Goal: Information Seeking & Learning: Learn about a topic

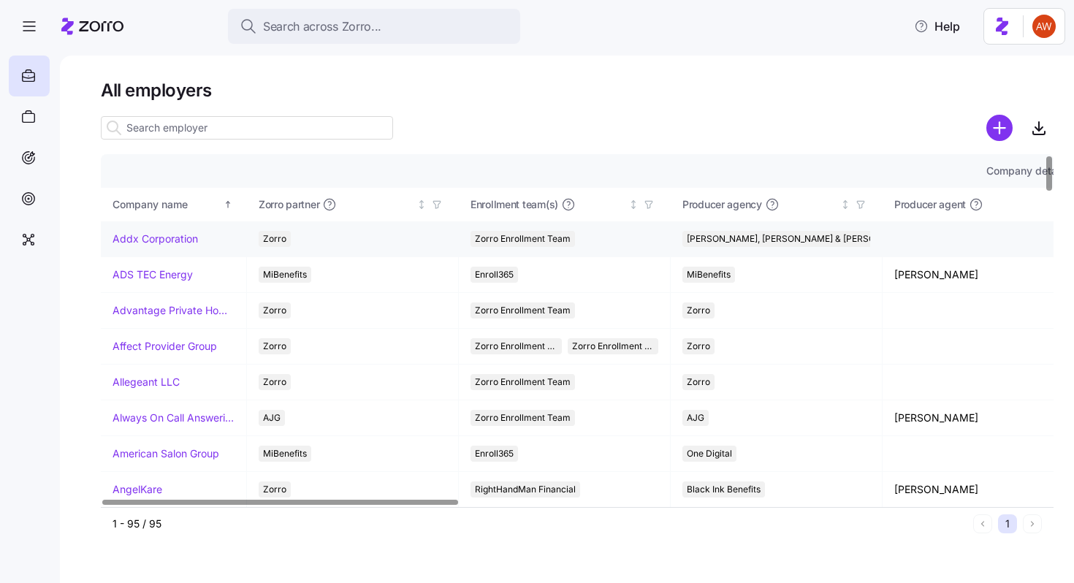
click at [154, 240] on link "Addx Corporation" at bounding box center [155, 239] width 85 height 15
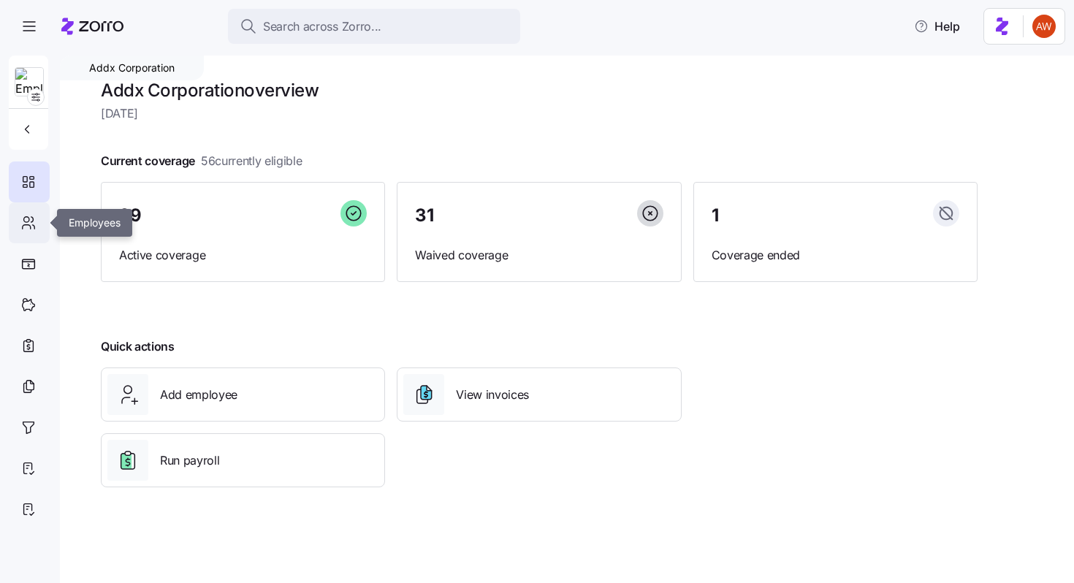
click at [28, 235] on div at bounding box center [29, 222] width 41 height 41
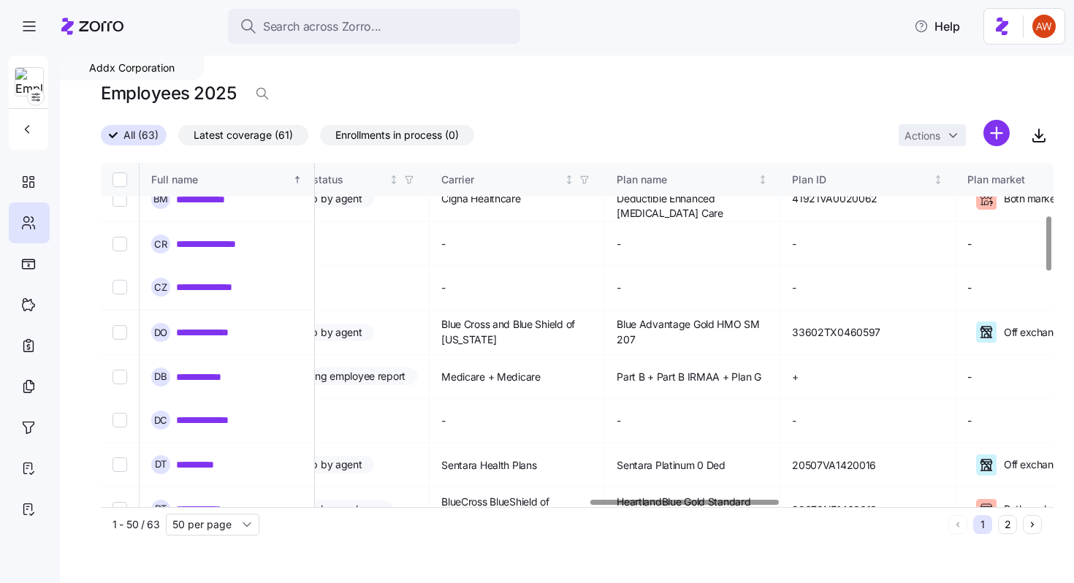
scroll to position [329, 2469]
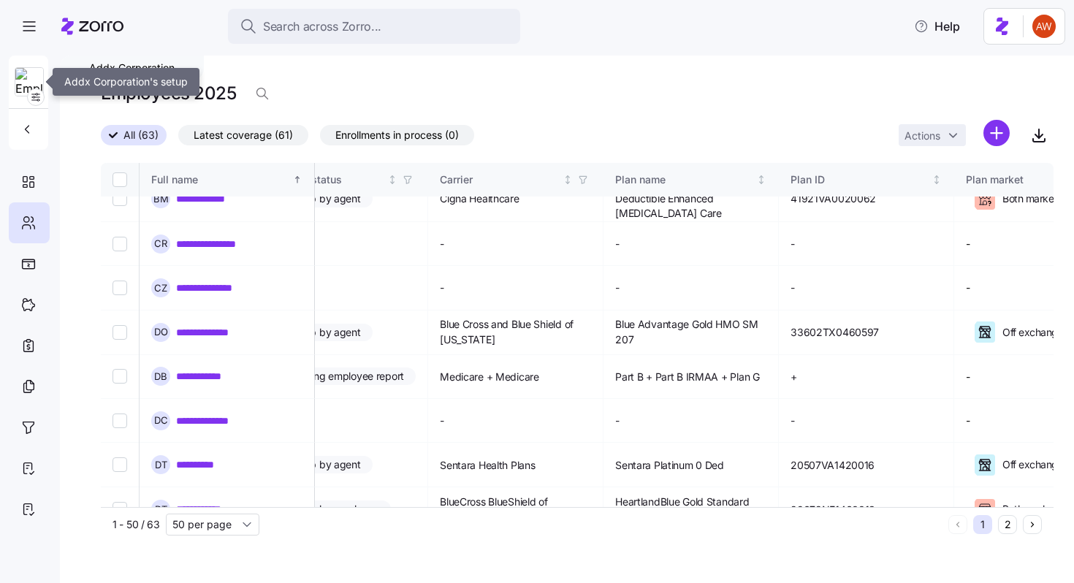
click at [34, 83] on img at bounding box center [29, 82] width 28 height 29
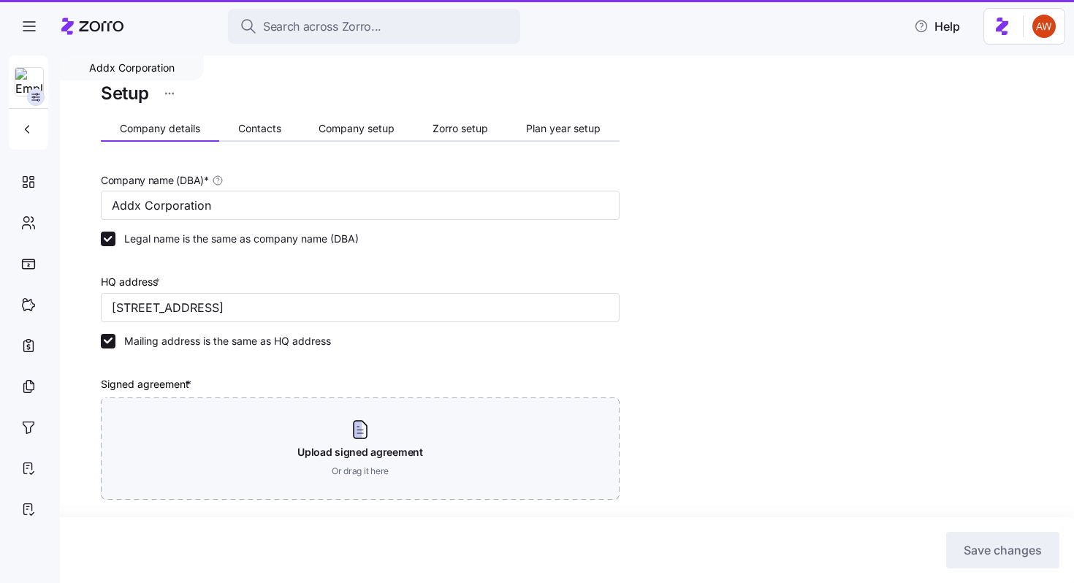
click at [37, 95] on icon "button" at bounding box center [37, 95] width 2 height 2
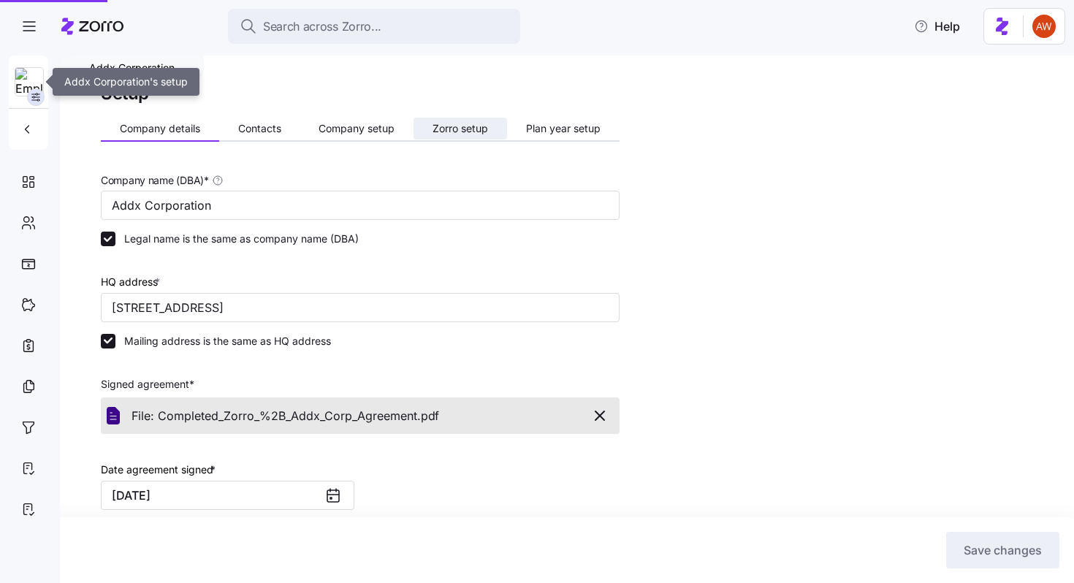
click at [460, 131] on span "Zorro setup" at bounding box center [460, 128] width 56 height 10
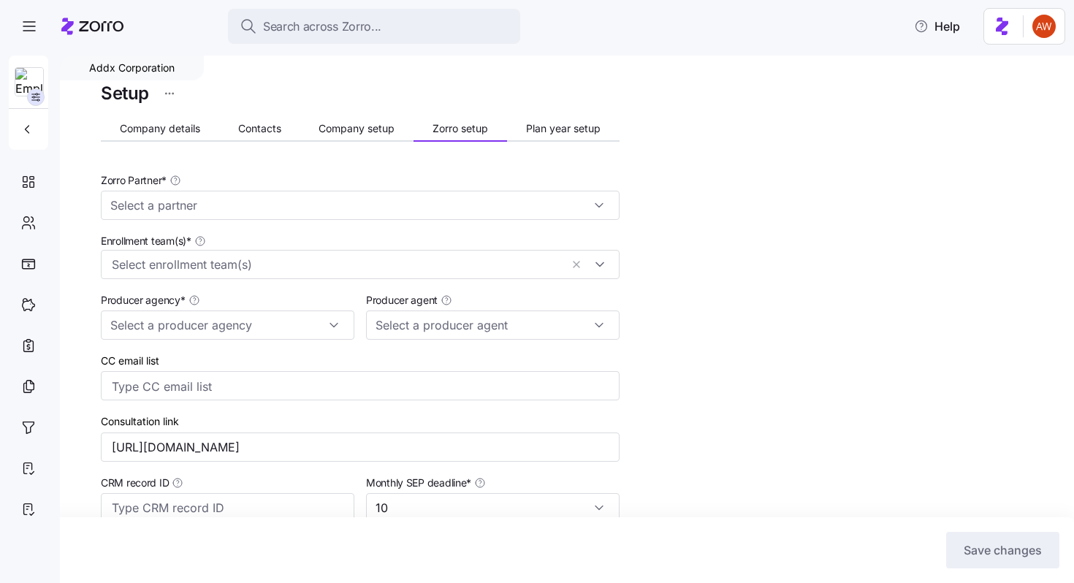
type input "Zorro"
type input "[PERSON_NAME], [PERSON_NAME] & [PERSON_NAME]"
click at [545, 115] on div "Setup Company details Contacts Company setup Zorro setup Plan year setup Zorro …" at bounding box center [360, 518] width 519 height 879
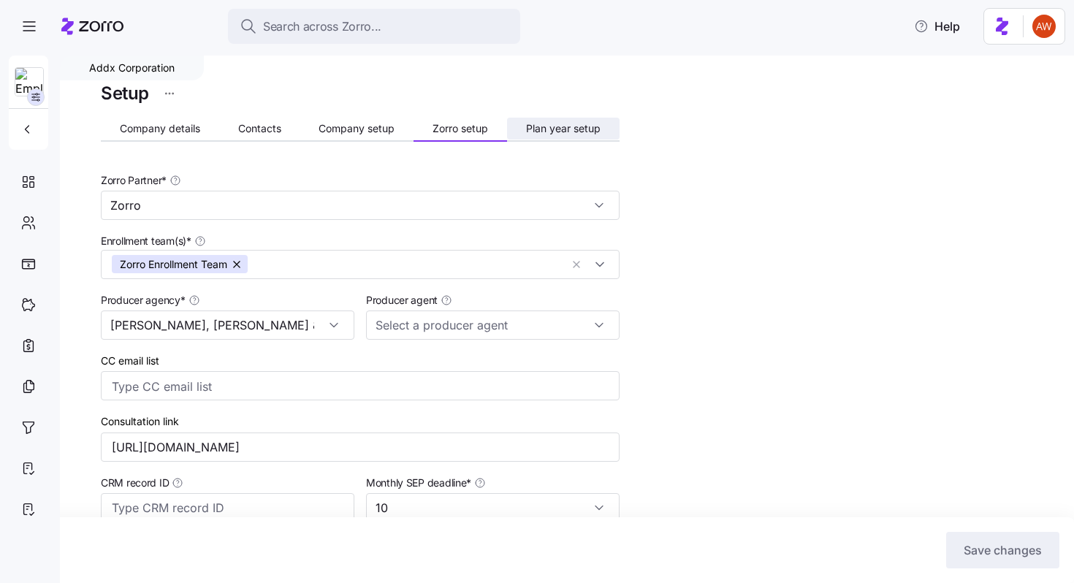
click at [550, 119] on button "Plan year setup" at bounding box center [563, 129] width 113 height 22
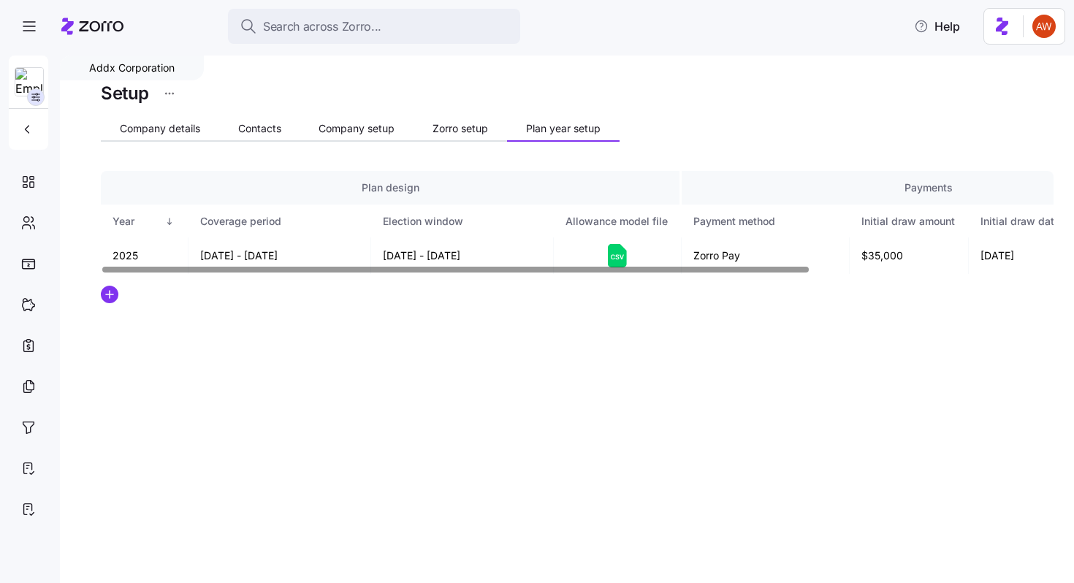
click at [624, 251] on icon at bounding box center [617, 255] width 19 height 23
click at [36, 221] on icon at bounding box center [28, 223] width 16 height 18
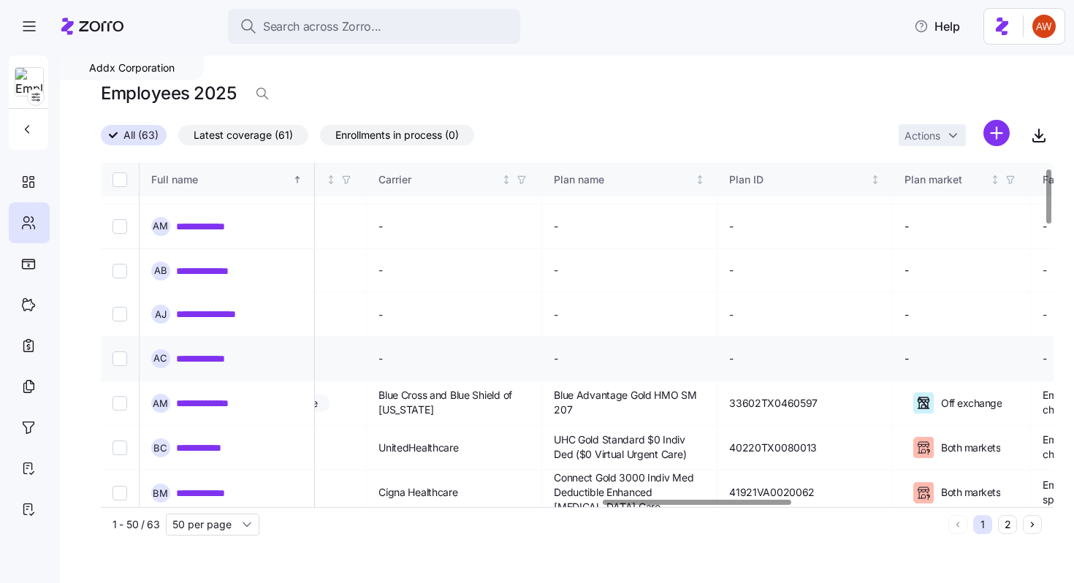
scroll to position [37, 2531]
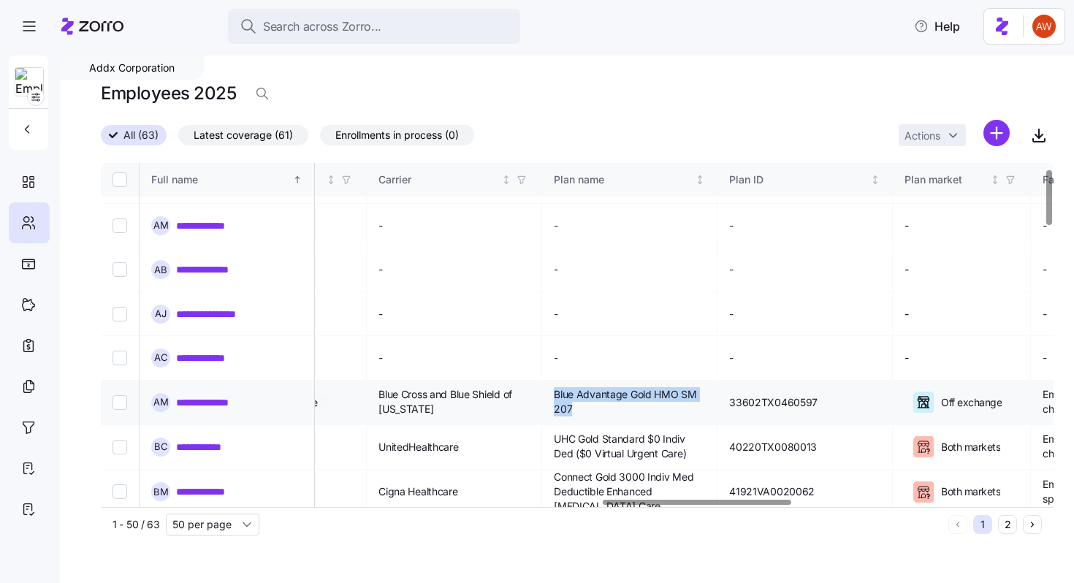
drag, startPoint x: 510, startPoint y: 359, endPoint x: 538, endPoint y: 378, distance: 33.8
click at [554, 387] on span "Blue Advantage Gold HMO SM 207" at bounding box center [629, 402] width 151 height 30
copy span "Blue Advantage Gold HMO SM 207"
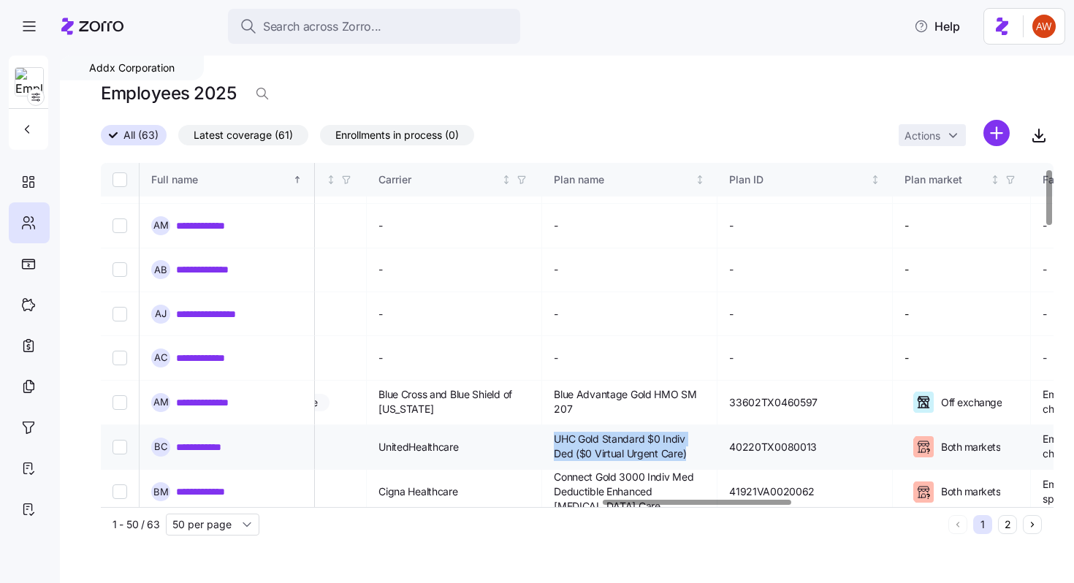
drag, startPoint x: 508, startPoint y: 405, endPoint x: 646, endPoint y: 419, distance: 138.0
click at [646, 432] on span "UHC Gold Standard $0 Indiv Ded ($0 Virtual Urgent Care)" at bounding box center [629, 447] width 151 height 30
copy span "UHC Gold Standard $0 Indiv Ded ($0 Virtual Urgent Care)"
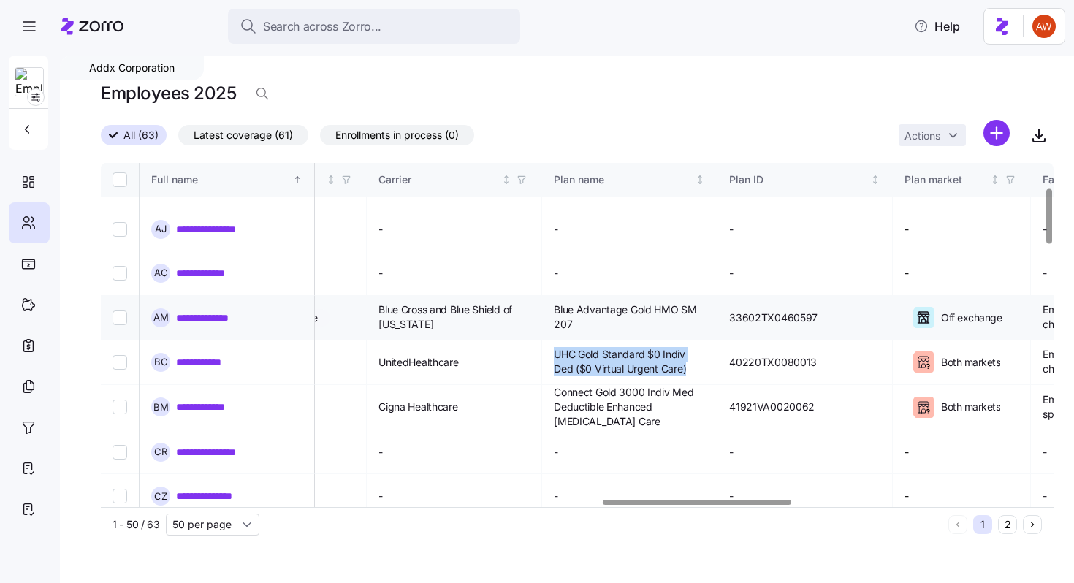
scroll to position [166, 2531]
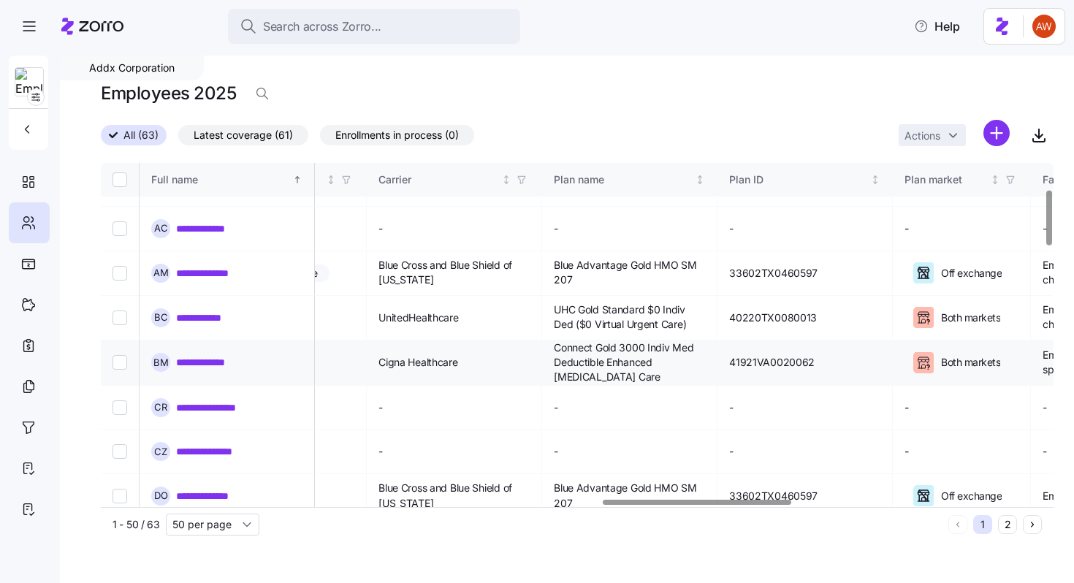
click at [554, 340] on span "Connect Gold 3000 Indiv Med Deductible Enhanced Diabetes Care" at bounding box center [629, 362] width 151 height 45
drag, startPoint x: 508, startPoint y: 313, endPoint x: 538, endPoint y: 346, distance: 43.9
click at [542, 346] on td "Connect Gold 3000 Indiv Med Deductible Enhanced Diabetes Care" at bounding box center [629, 362] width 175 height 45
copy span "Connect Gold 3000 Indiv Med Deductible Enhanced Diabetes Care"
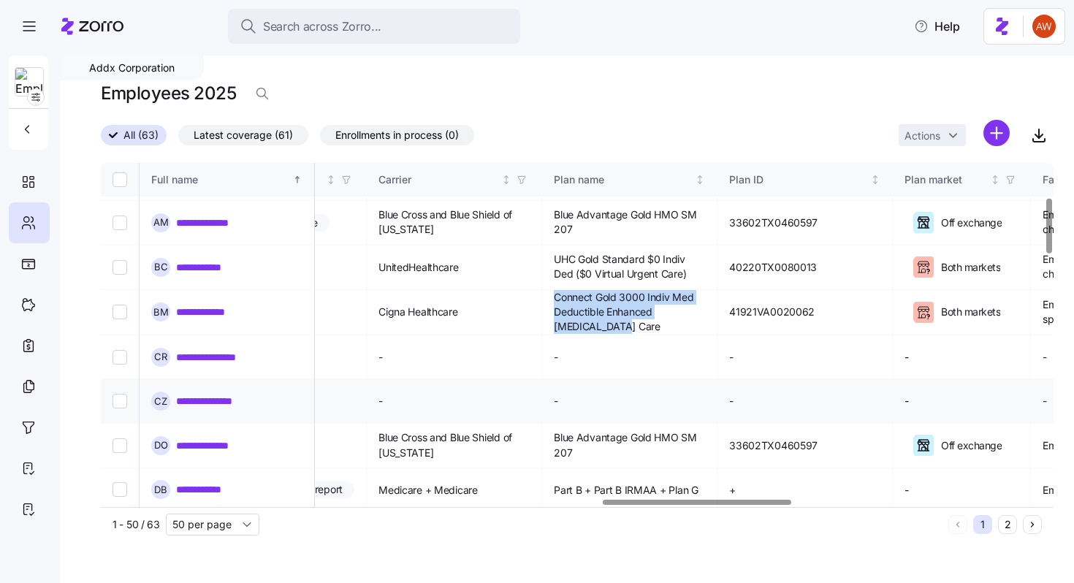
scroll to position [226, 2531]
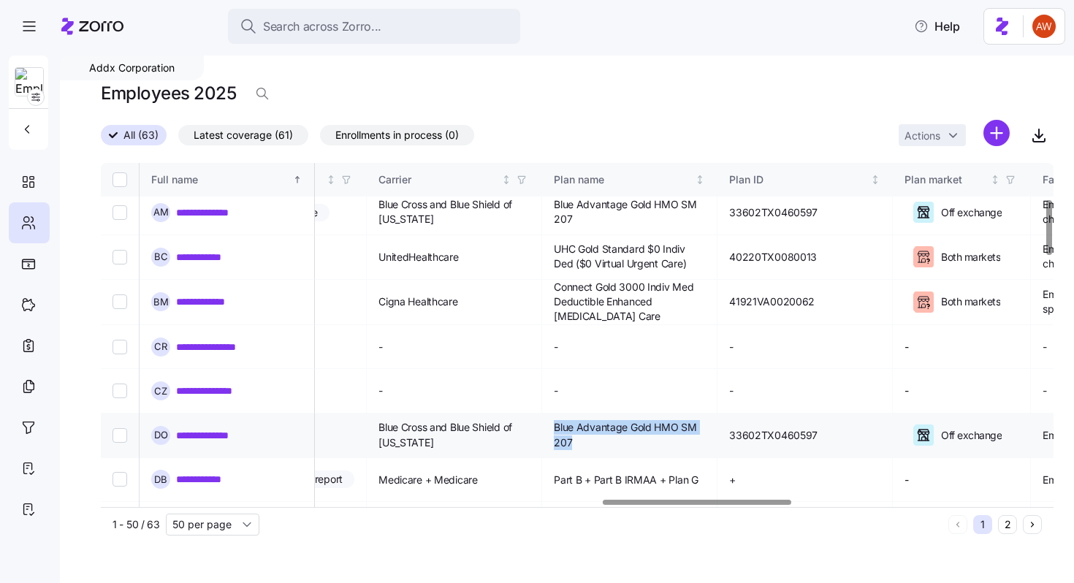
drag, startPoint x: 510, startPoint y: 379, endPoint x: 544, endPoint y: 399, distance: 39.0
click at [554, 420] on span "Blue Advantage Gold HMO SM 207" at bounding box center [629, 435] width 151 height 30
copy span "Blue Advantage Gold HMO SM 207"
drag, startPoint x: 508, startPoint y: 425, endPoint x: 698, endPoint y: 426, distance: 189.2
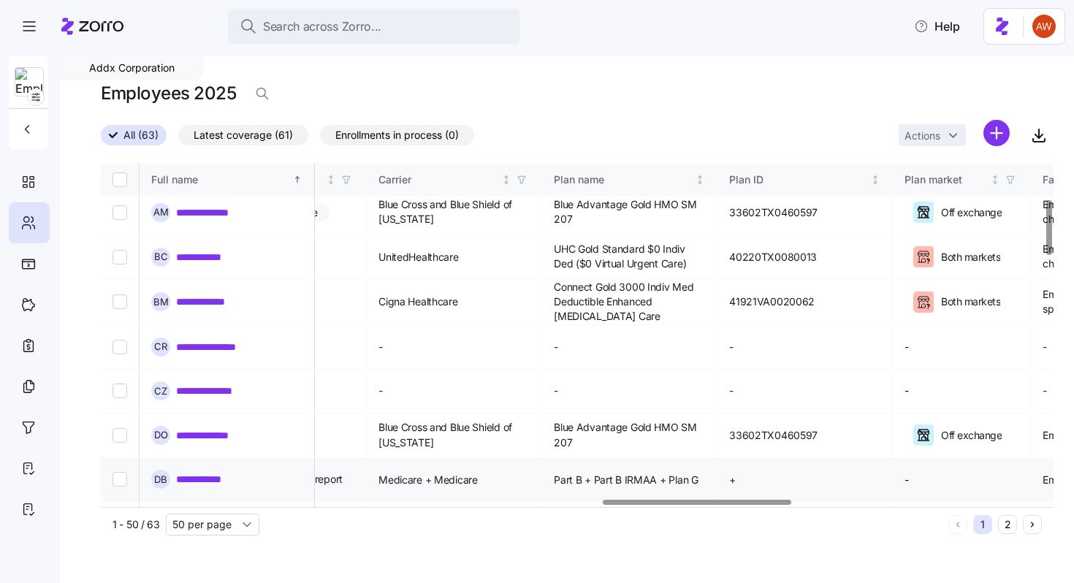
click at [717, 458] on td "+" at bounding box center [804, 480] width 175 height 44
drag, startPoint x: 656, startPoint y: 428, endPoint x: 503, endPoint y: 432, distance: 153.5
click at [542, 458] on td "Part B + Part B IRMAA + Plan G" at bounding box center [629, 480] width 175 height 44
copy span "Part B + Part B IRMAA + Plan G"
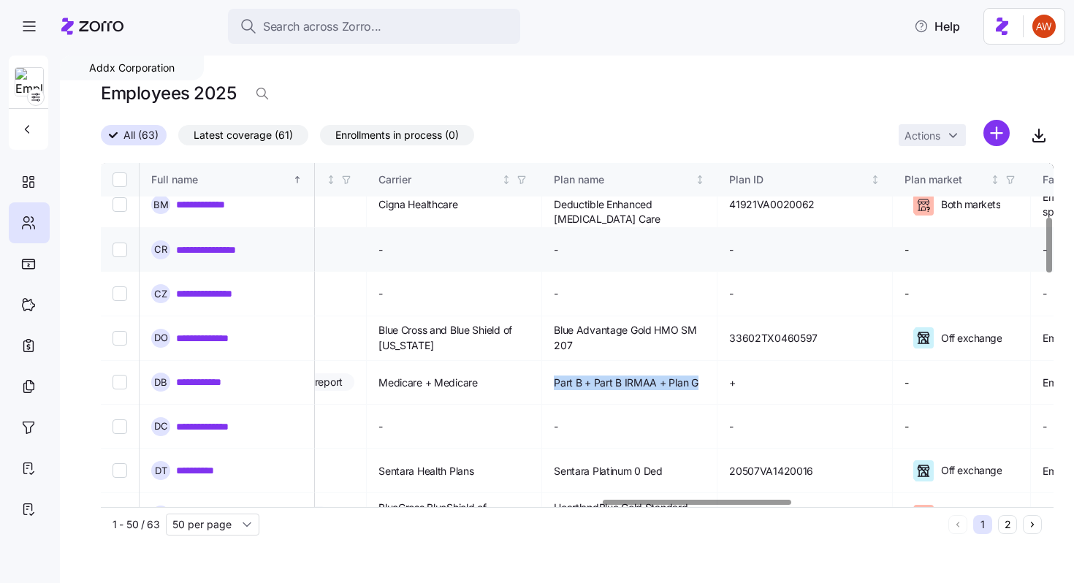
scroll to position [338, 2531]
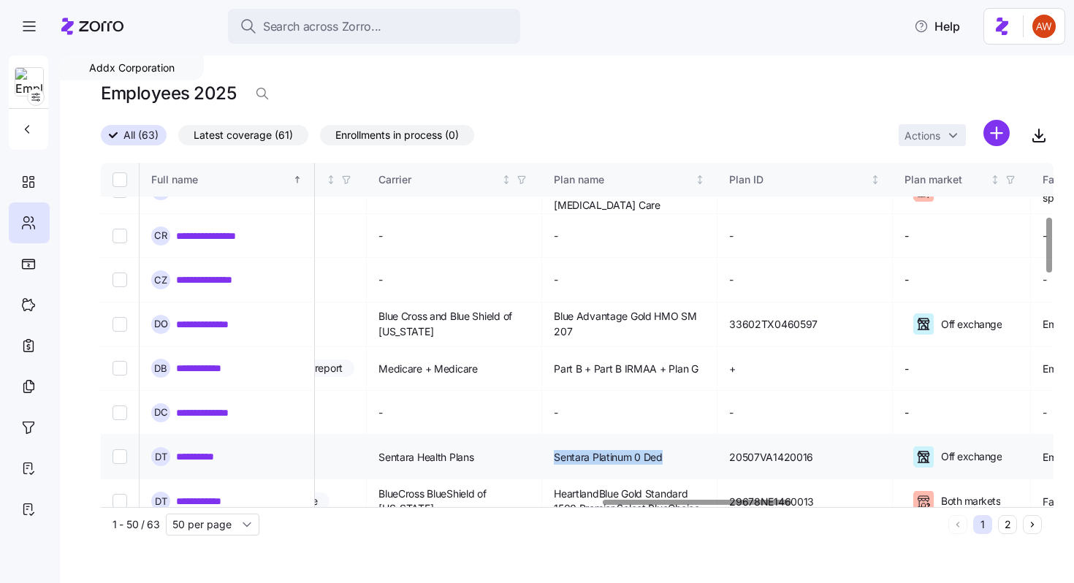
drag, startPoint x: 503, startPoint y: 394, endPoint x: 652, endPoint y: 398, distance: 149.1
click at [652, 435] on td "Sentara Platinum 0 Ded" at bounding box center [629, 457] width 175 height 45
copy span "Sentara Platinum 0 Ded"
drag, startPoint x: 507, startPoint y: 432, endPoint x: 671, endPoint y: 450, distance: 165.4
click at [671, 479] on td "HeartlandBlue Gold Standard 1500 Premier Select BlueChoice" at bounding box center [629, 501] width 175 height 45
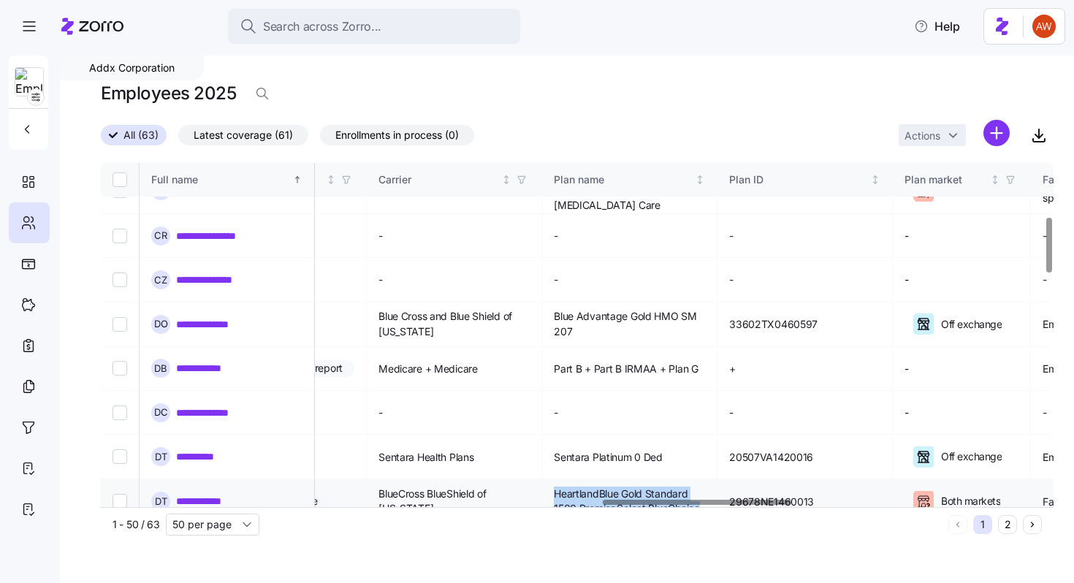
copy span "HeartlandBlue Gold Standard 1500 Premier Select BlueChoice"
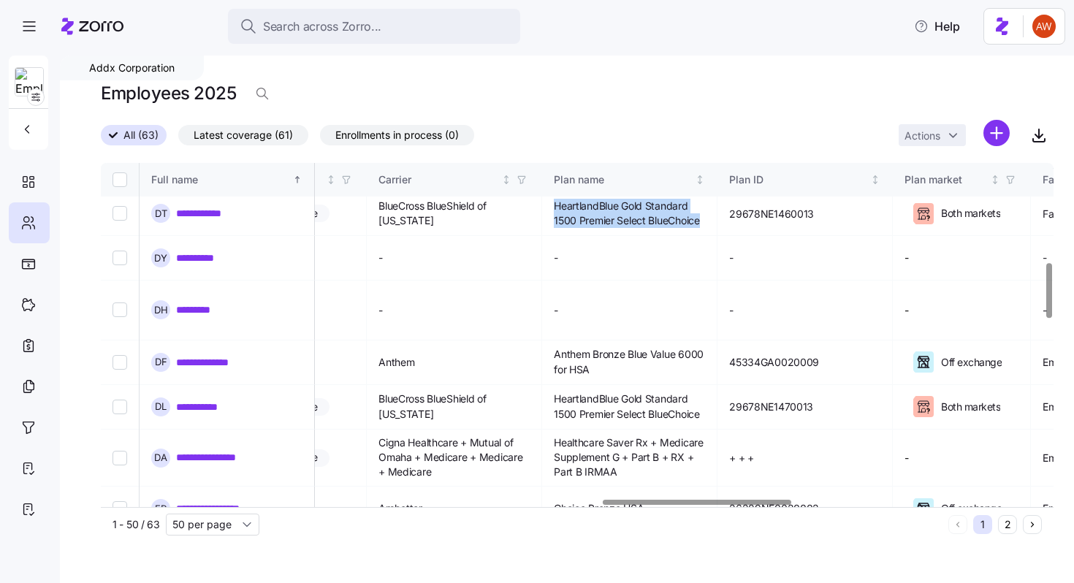
scroll to position [626, 2531]
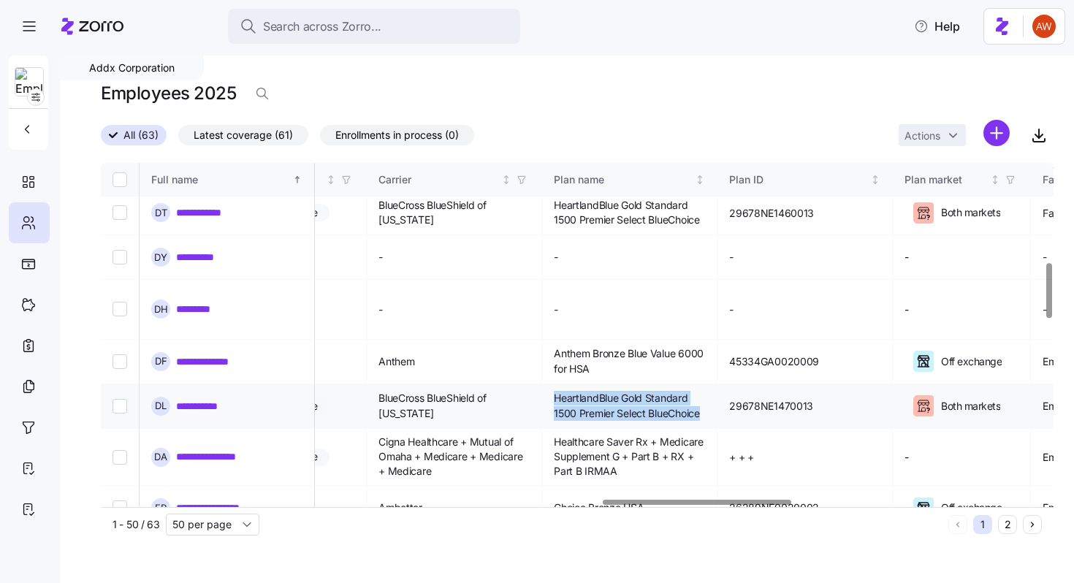
drag, startPoint x: 508, startPoint y: 305, endPoint x: 663, endPoint y: 327, distance: 156.4
click at [663, 384] on td "HeartlandBlue Gold Standard 1500 Premier Select BlueChoice" at bounding box center [629, 406] width 175 height 45
copy span "HeartlandBlue Gold Standard 1500 Premier Select BlueChoice"
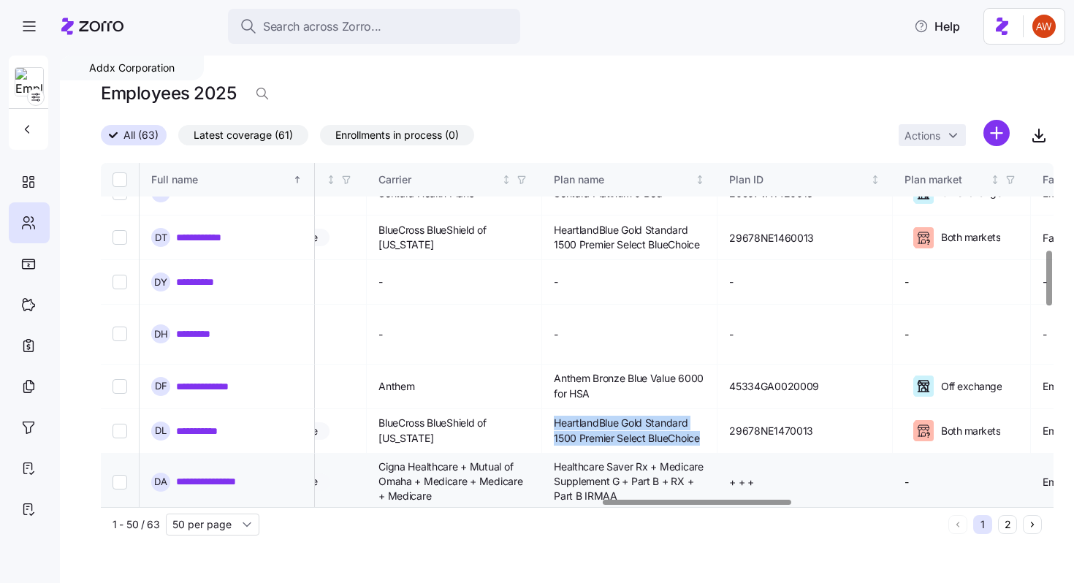
scroll to position [609, 2531]
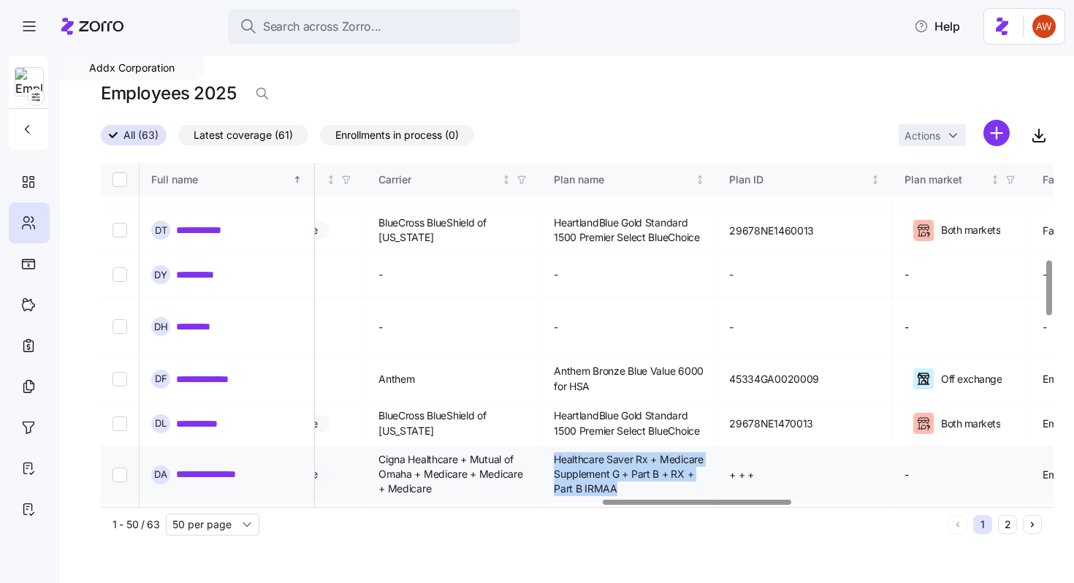
drag, startPoint x: 503, startPoint y: 370, endPoint x: 584, endPoint y: 407, distance: 88.6
click at [584, 446] on td "Healthcare Saver Rx + Medicare Supplement G + Part B + RX + Part B IRMAA" at bounding box center [629, 474] width 175 height 57
copy span "Healthcare Saver Rx + Medicare Supplement G + Part B + RX + Part B IRMAA"
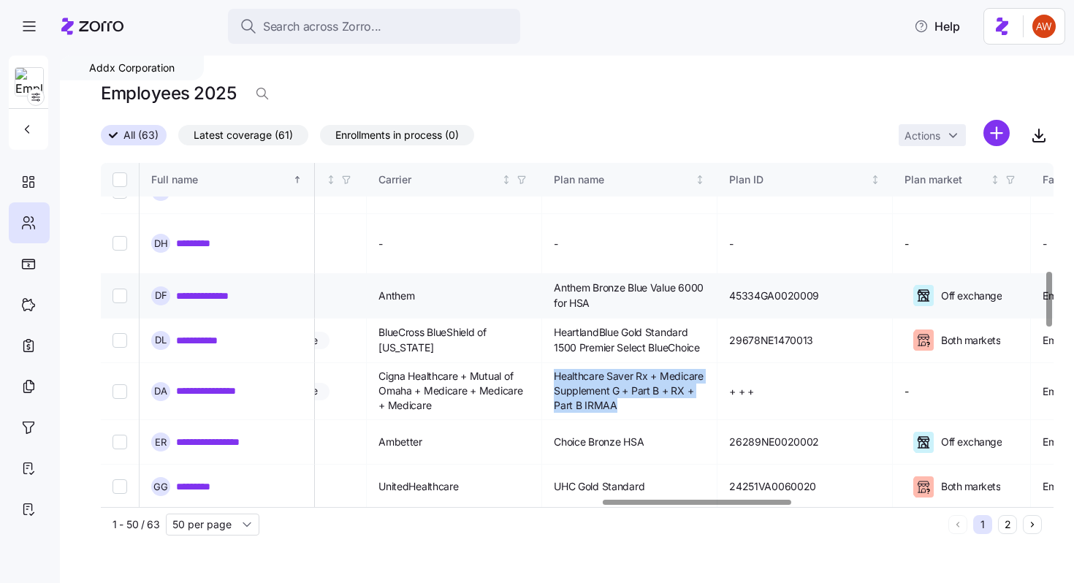
scroll to position [695, 2531]
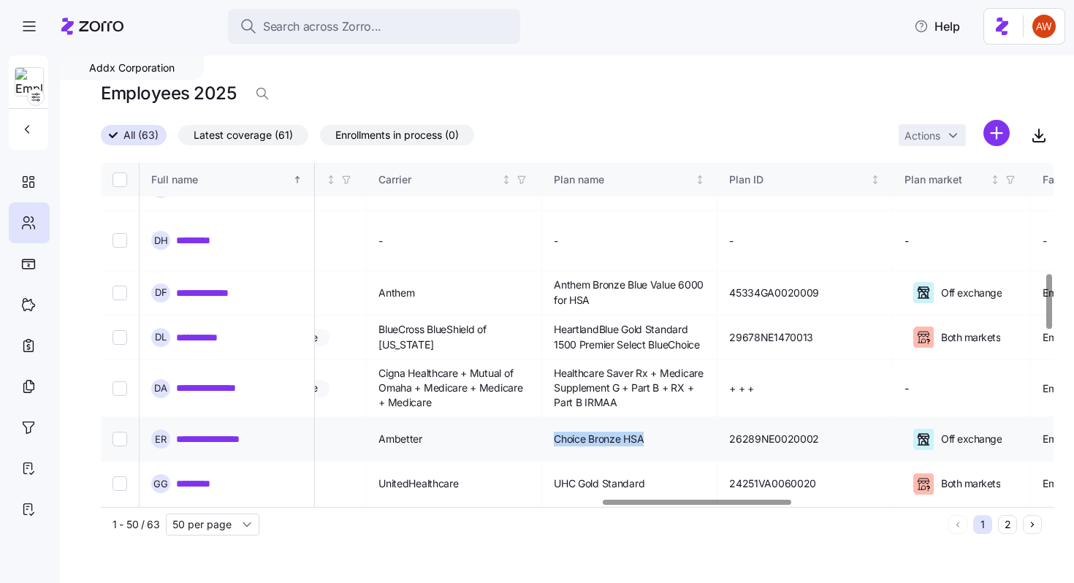
drag, startPoint x: 502, startPoint y: 347, endPoint x: 634, endPoint y: 348, distance: 132.2
click at [634, 417] on td "Choice Bronze HSA" at bounding box center [629, 439] width 175 height 45
copy span "Choice Bronze HSA"
drag, startPoint x: 510, startPoint y: 392, endPoint x: 627, endPoint y: 392, distance: 116.9
click at [627, 462] on td "UHC Gold Standard" at bounding box center [629, 484] width 175 height 45
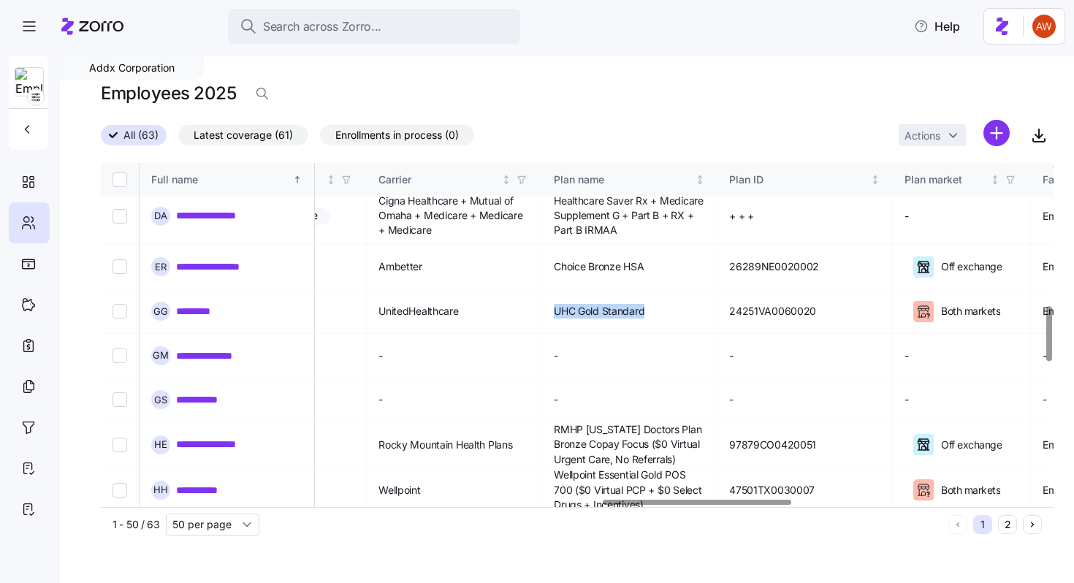
scroll to position [900, 2531]
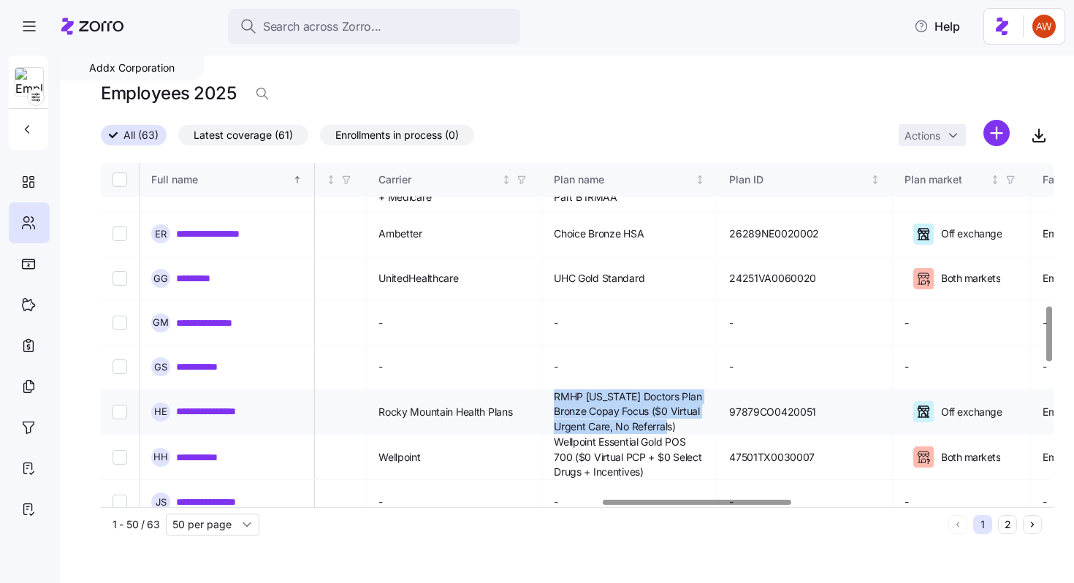
drag, startPoint x: 510, startPoint y: 292, endPoint x: 655, endPoint y: 319, distance: 147.9
click at [655, 389] on span "RMHP Colorado Doctors Plan Bronze Copay Focus ($0 Virtual Urgent Care, No Refer…" at bounding box center [629, 411] width 151 height 45
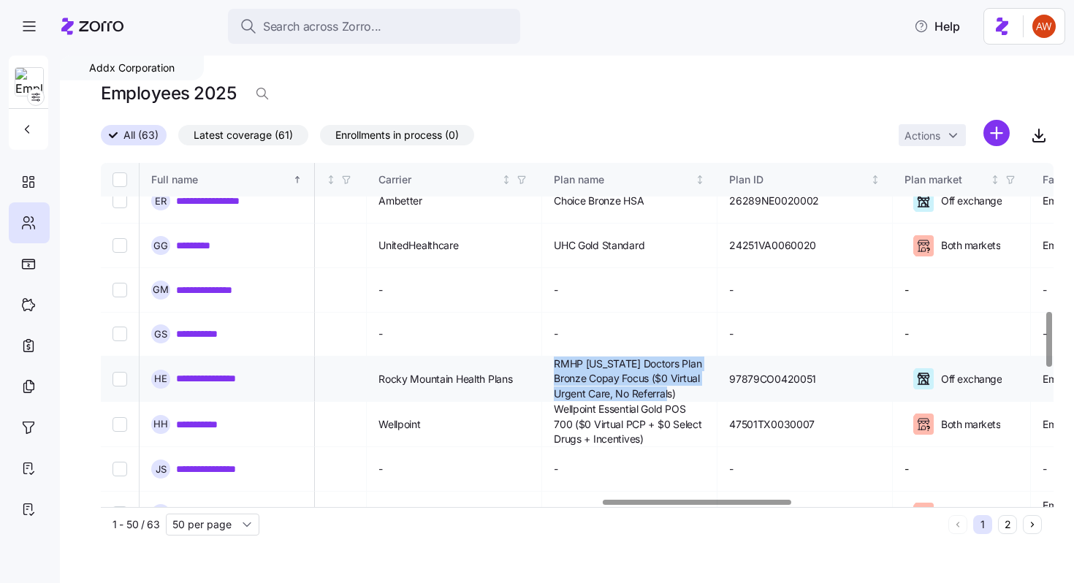
scroll to position [934, 2531]
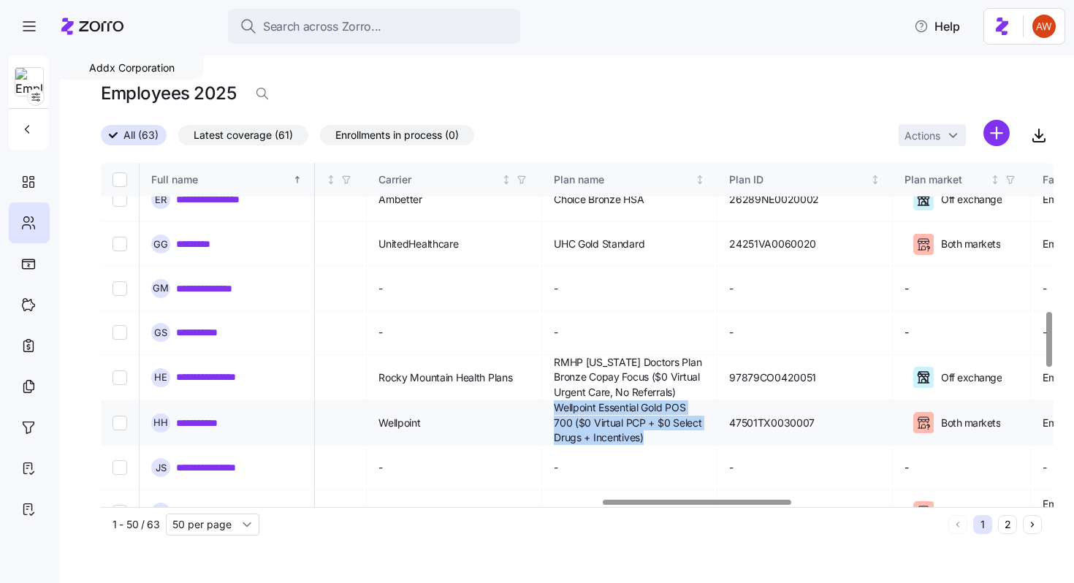
drag, startPoint x: 506, startPoint y: 302, endPoint x: 610, endPoint y: 335, distance: 109.7
click at [610, 400] on td "Wellpoint Essential Gold POS 700 ($0 Virtual PCP + $0 Select Drugs + Incentives)" at bounding box center [629, 422] width 175 height 45
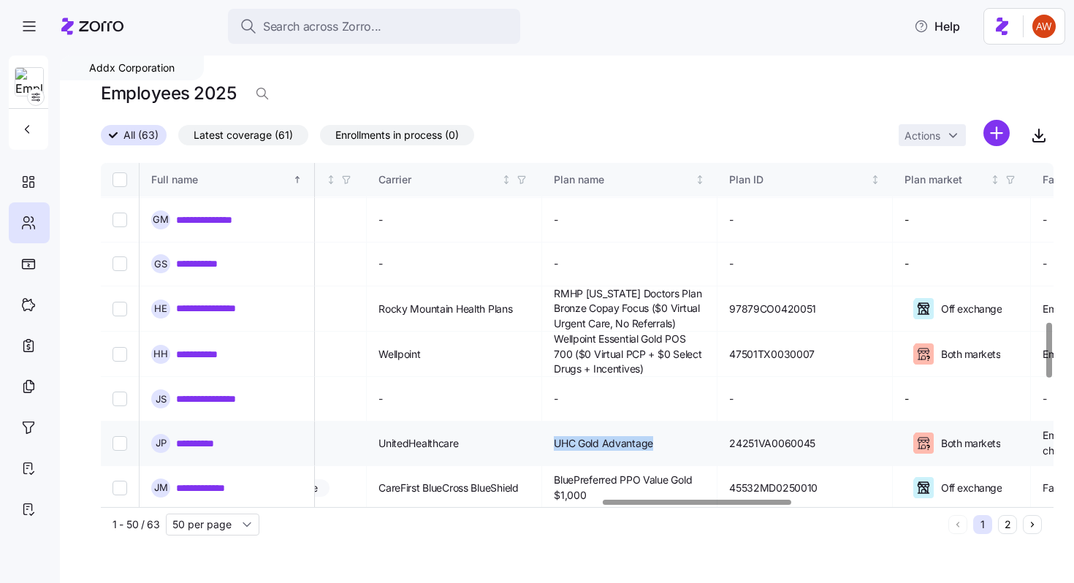
drag, startPoint x: 506, startPoint y: 327, endPoint x: 622, endPoint y: 327, distance: 116.2
click at [622, 422] on td "UHC Gold Advantage" at bounding box center [629, 444] width 175 height 45
drag, startPoint x: 506, startPoint y: 365, endPoint x: 563, endPoint y: 388, distance: 60.6
click at [563, 466] on td "BluePreferred PPO Value Gold $1,000" at bounding box center [629, 488] width 175 height 45
